Goal: Transaction & Acquisition: Purchase product/service

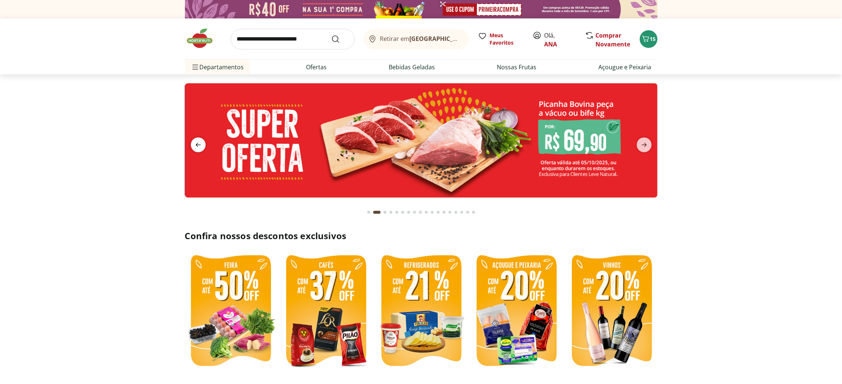
click at [196, 144] on icon "previous" at bounding box center [198, 145] width 9 height 9
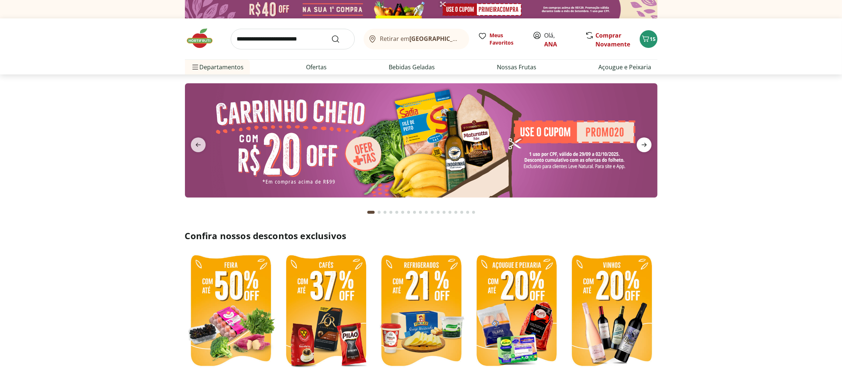
click at [641, 148] on icon "next" at bounding box center [643, 145] width 9 height 9
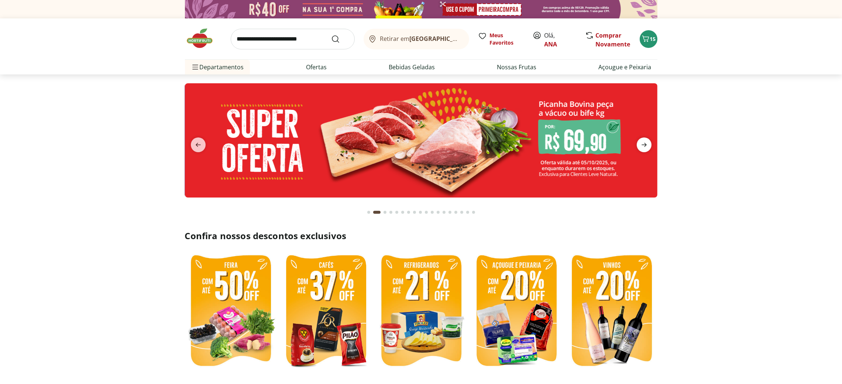
click at [641, 148] on icon "next" at bounding box center [643, 145] width 9 height 9
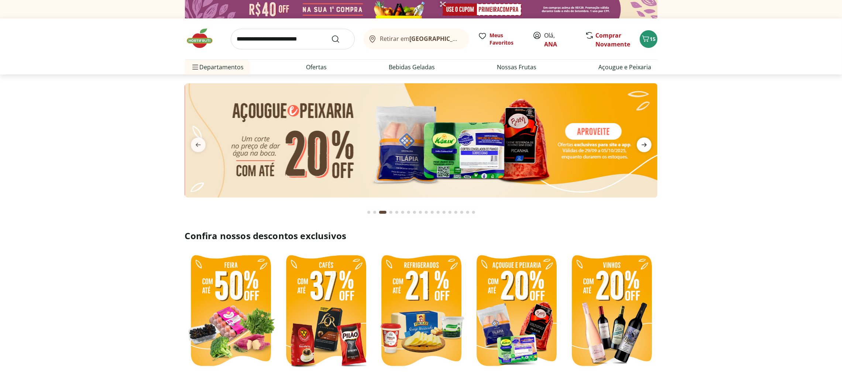
click at [641, 148] on icon "next" at bounding box center [643, 145] width 9 height 9
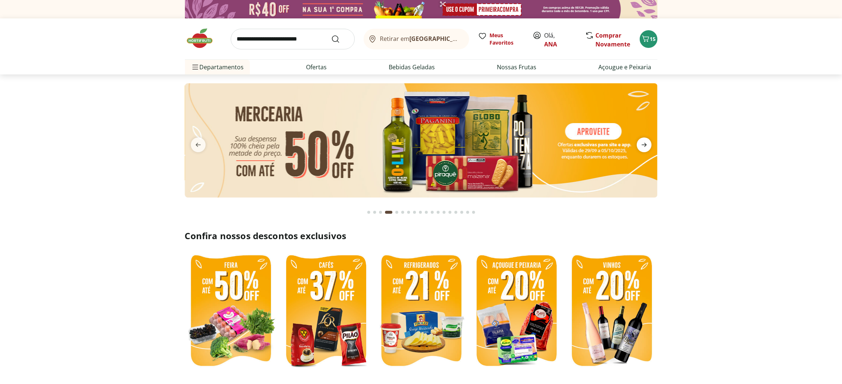
click at [641, 148] on icon "next" at bounding box center [643, 145] width 9 height 9
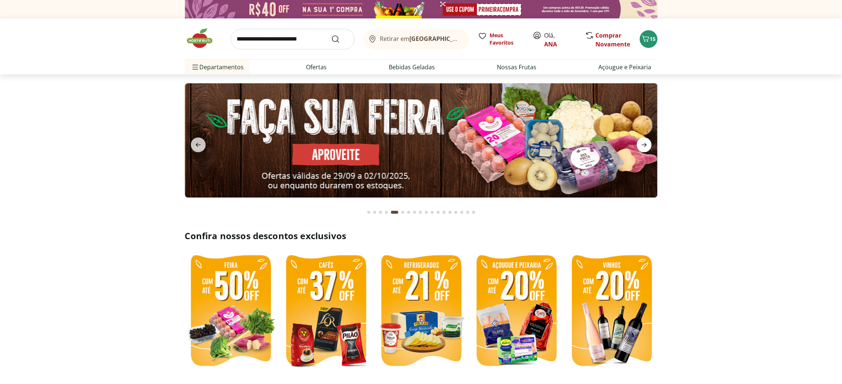
click at [641, 148] on icon "next" at bounding box center [643, 145] width 9 height 9
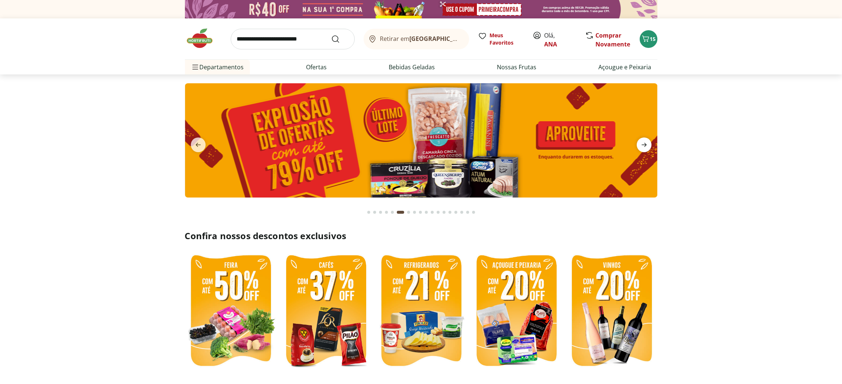
click at [641, 148] on icon "next" at bounding box center [643, 145] width 9 height 9
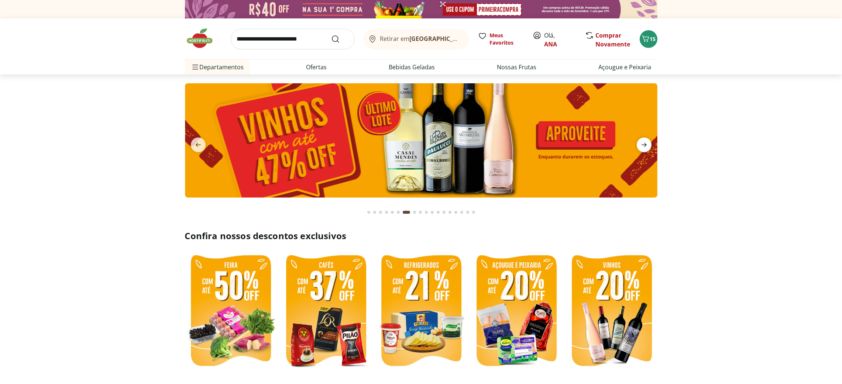
click at [641, 148] on icon "next" at bounding box center [643, 145] width 9 height 9
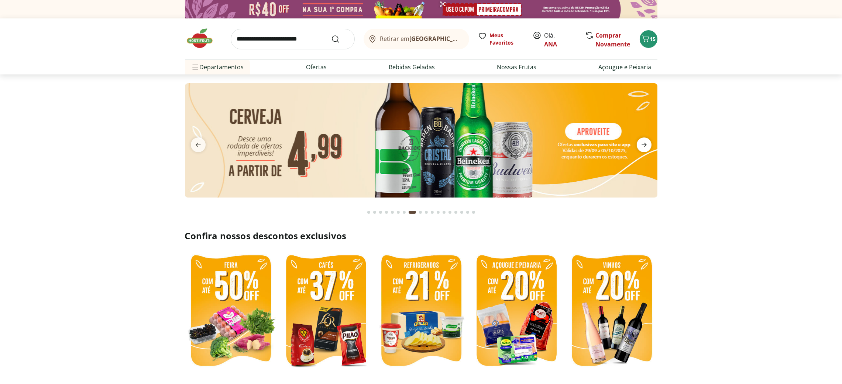
click at [641, 148] on icon "next" at bounding box center [643, 145] width 9 height 9
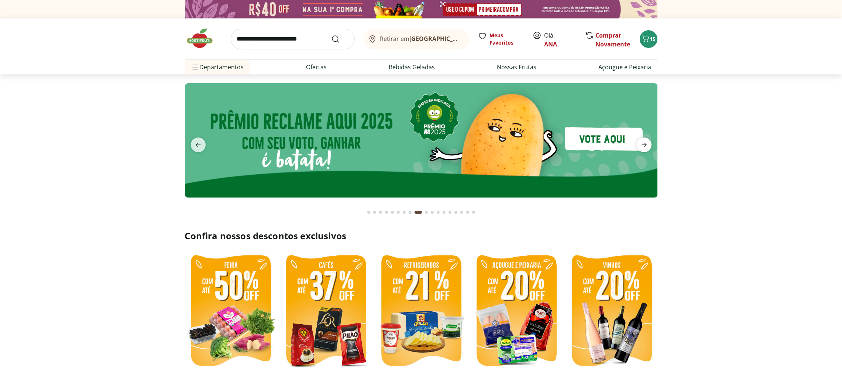
click at [641, 148] on icon "next" at bounding box center [643, 145] width 9 height 9
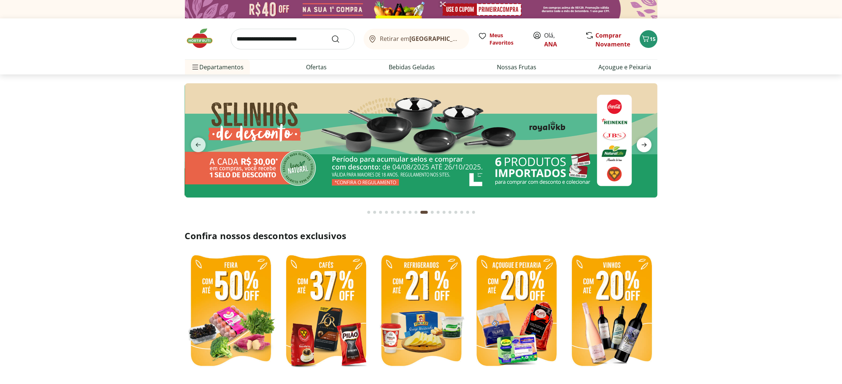
click at [641, 148] on icon "next" at bounding box center [643, 145] width 9 height 9
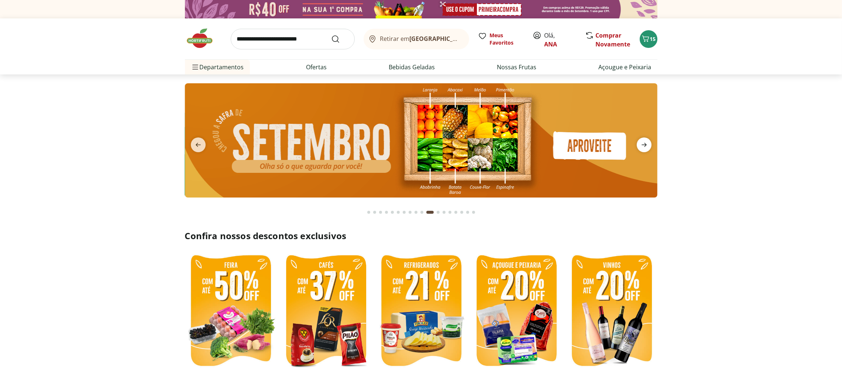
click at [641, 148] on icon "next" at bounding box center [643, 145] width 9 height 9
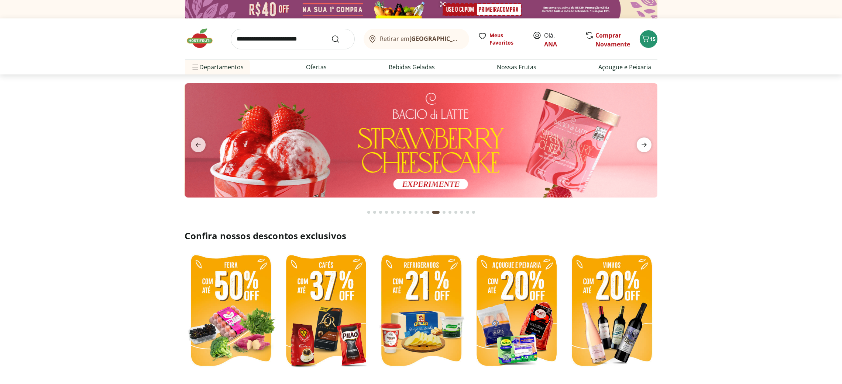
click at [641, 148] on icon "next" at bounding box center [643, 145] width 9 height 9
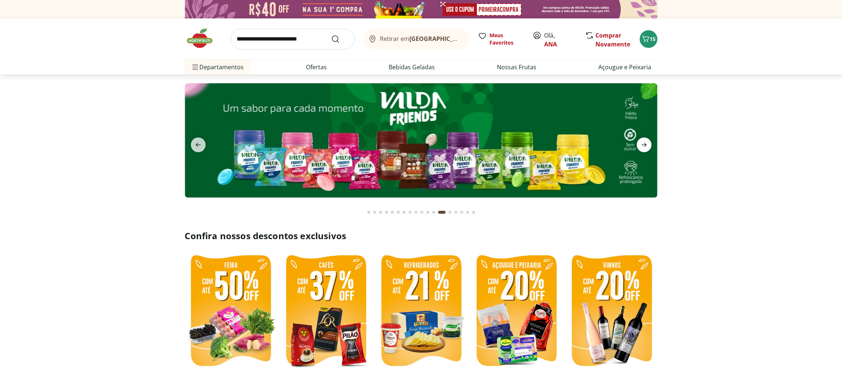
click at [641, 148] on icon "next" at bounding box center [643, 145] width 9 height 9
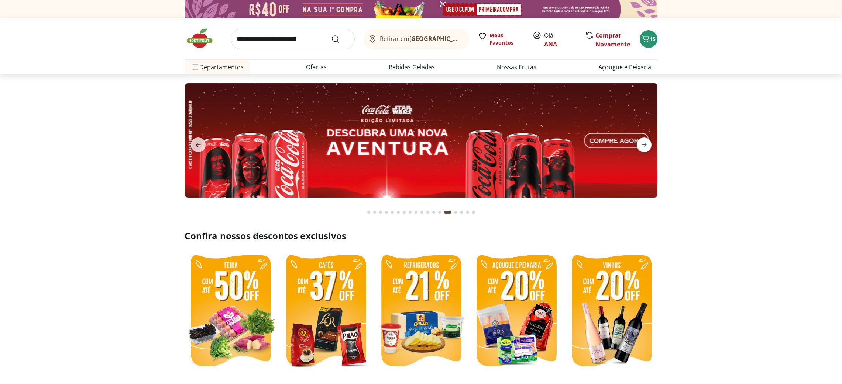
click at [641, 148] on icon "next" at bounding box center [643, 145] width 9 height 9
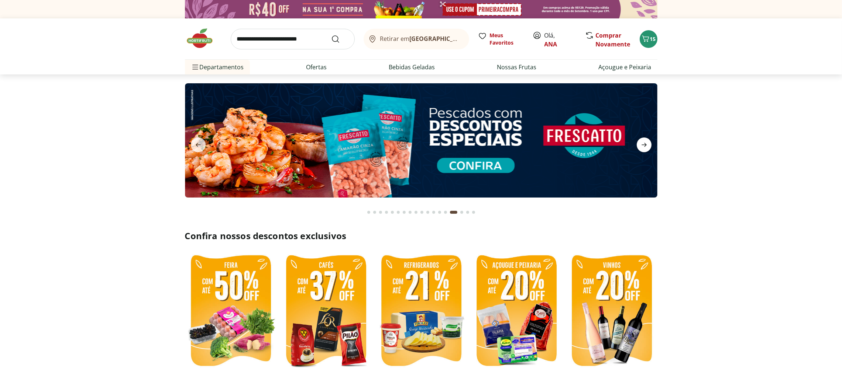
click at [641, 148] on icon "next" at bounding box center [643, 145] width 9 height 9
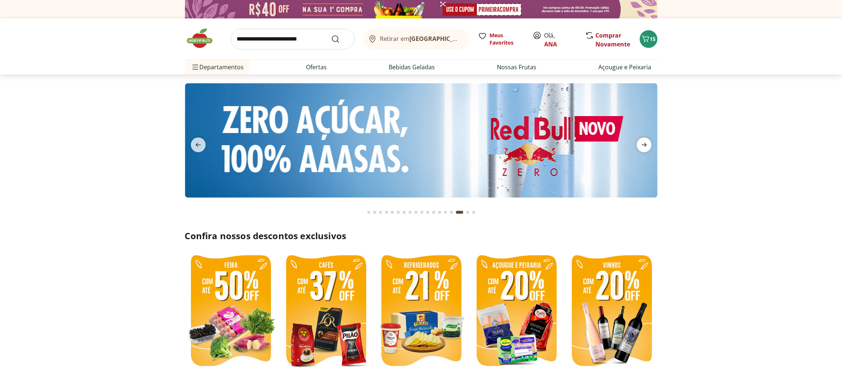
click at [641, 148] on icon "next" at bounding box center [643, 145] width 9 height 9
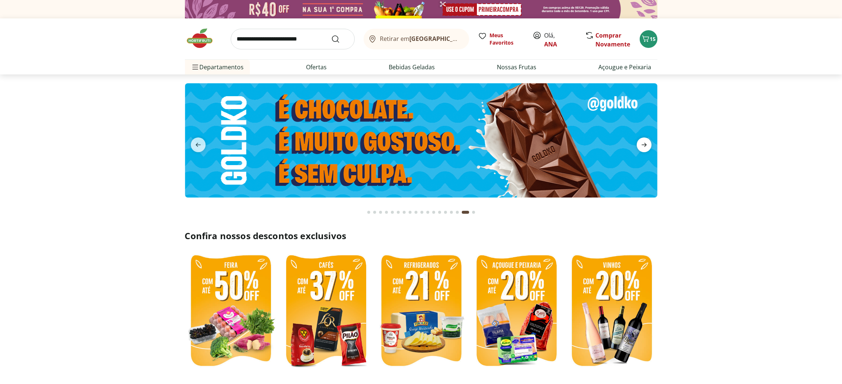
click at [641, 148] on icon "next" at bounding box center [643, 145] width 9 height 9
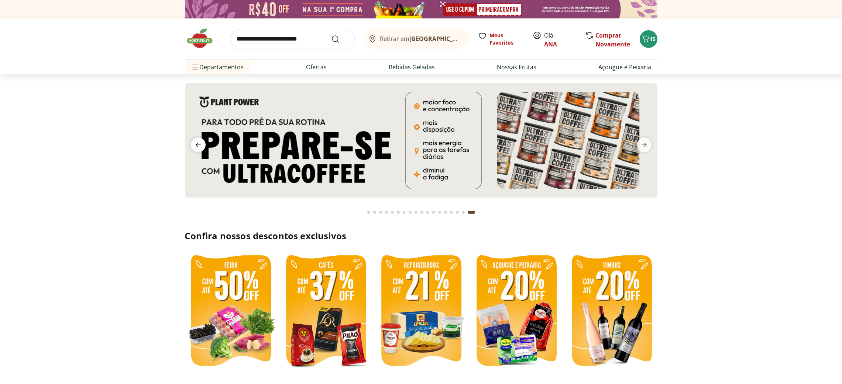
click at [198, 146] on icon "previous" at bounding box center [198, 145] width 9 height 9
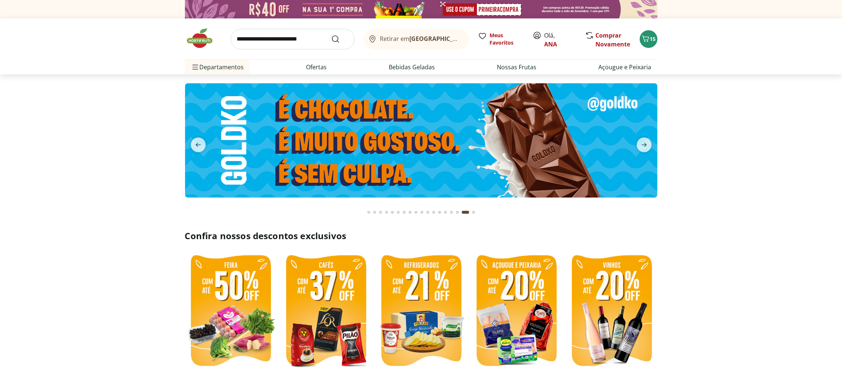
click at [411, 143] on img at bounding box center [420, 140] width 472 height 114
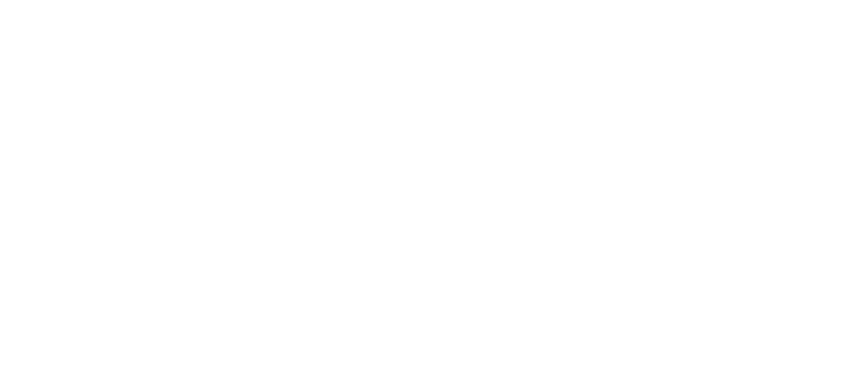
select select "**********"
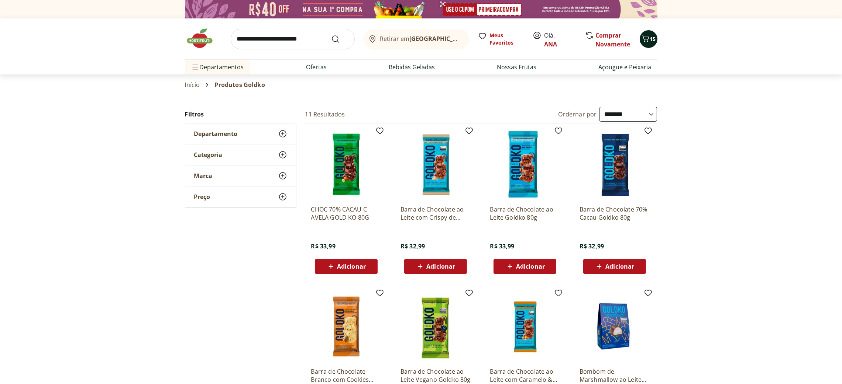
click at [648, 37] on icon "Carrinho" at bounding box center [645, 38] width 7 height 6
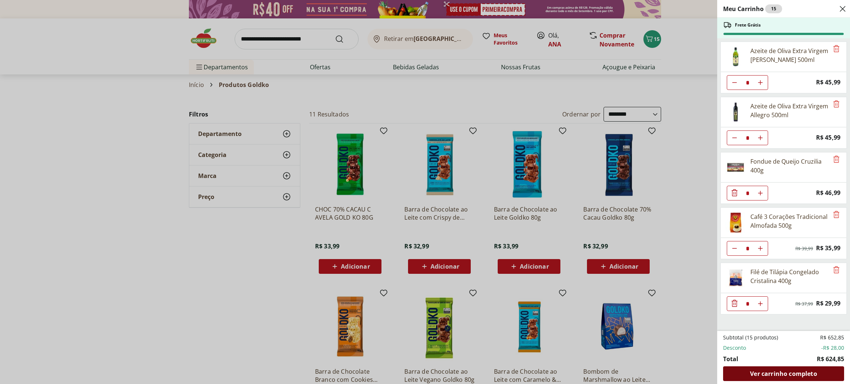
click at [770, 369] on div "Ver carrinho completo" at bounding box center [783, 374] width 121 height 15
